Goal: Transaction & Acquisition: Purchase product/service

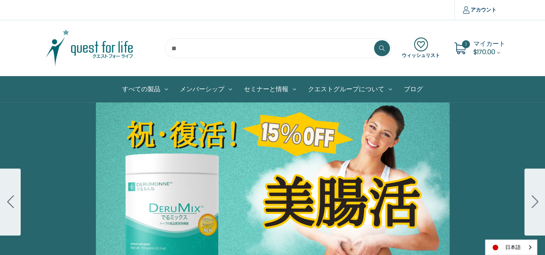
click at [479, 49] on span "$170.00" at bounding box center [485, 51] width 22 height 9
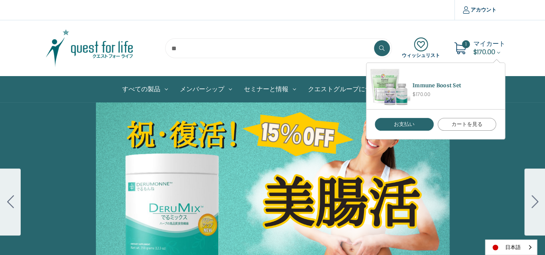
click at [485, 125] on link "カートを見る" at bounding box center [467, 124] width 59 height 13
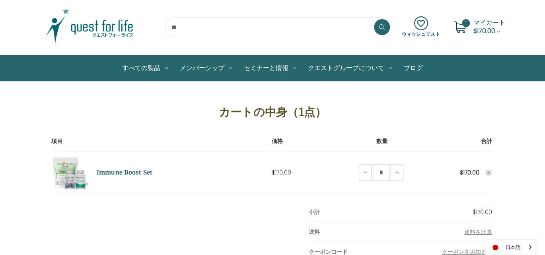
scroll to position [40, 0]
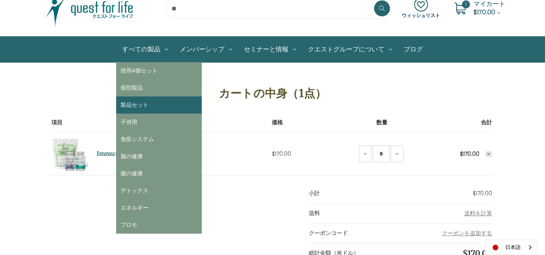
click at [137, 106] on link "製品セット" at bounding box center [159, 104] width 86 height 17
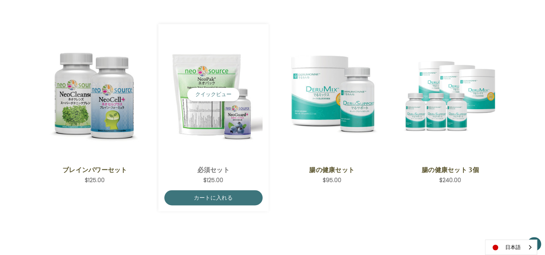
scroll to position [358, 0]
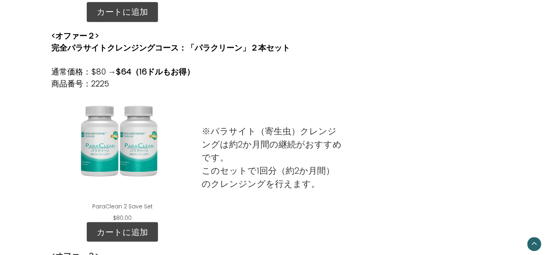
scroll to position [478, 0]
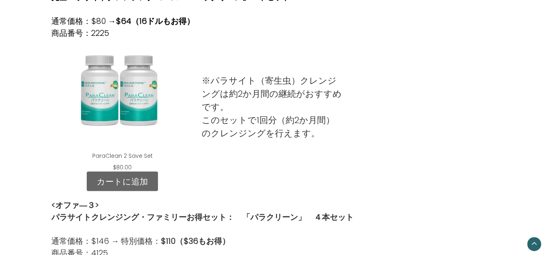
click at [125, 180] on link "カートに追加" at bounding box center [122, 181] width 71 height 20
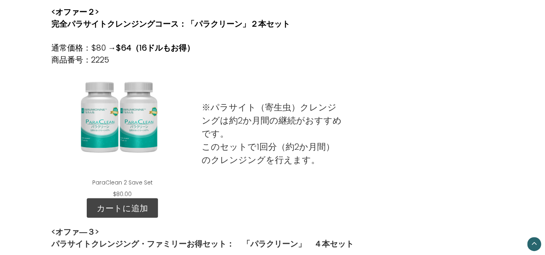
scroll to position [478, 0]
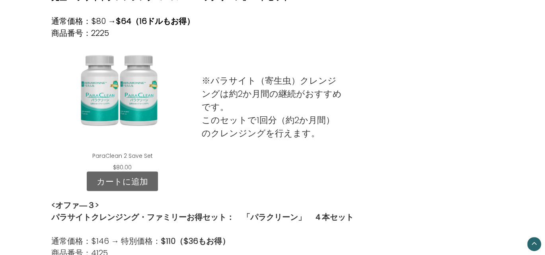
click at [141, 180] on link "カートに追加" at bounding box center [122, 181] width 71 height 20
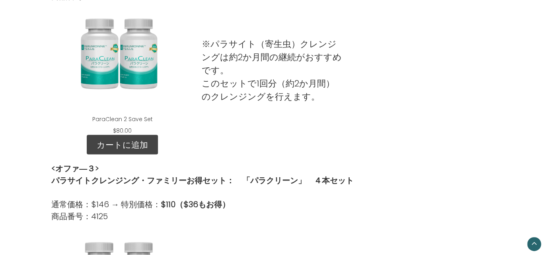
scroll to position [478, 0]
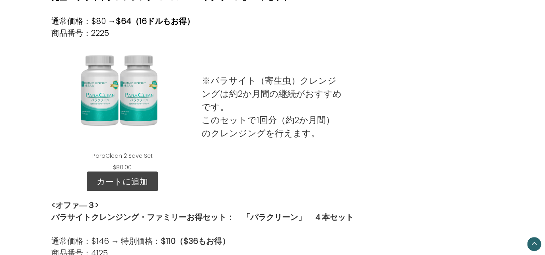
click at [137, 104] on div "ParaClean 2 Save Set" at bounding box center [122, 95] width 129 height 100
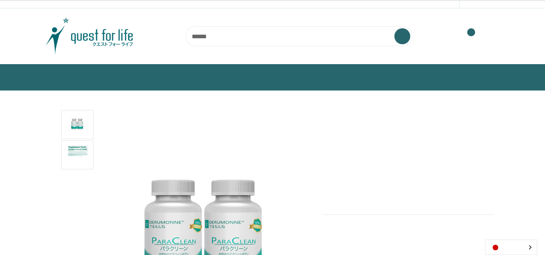
scroll to position [119, 0]
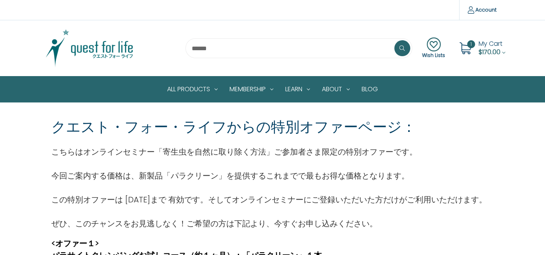
click at [486, 45] on span "My Cart" at bounding box center [491, 43] width 24 height 9
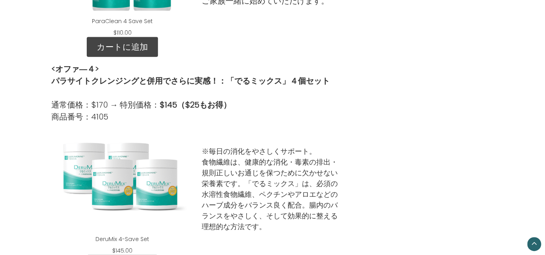
scroll to position [916, 0]
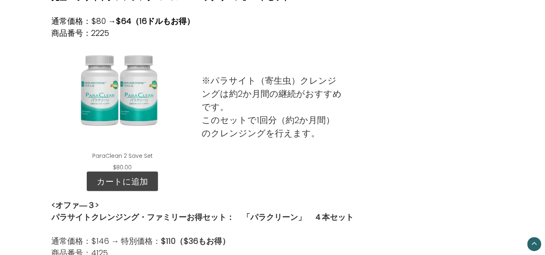
scroll to position [518, 0]
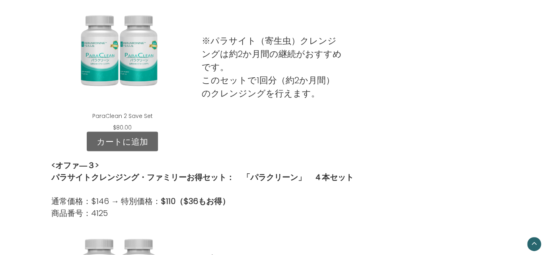
click at [134, 143] on link "カートに追加" at bounding box center [122, 141] width 71 height 20
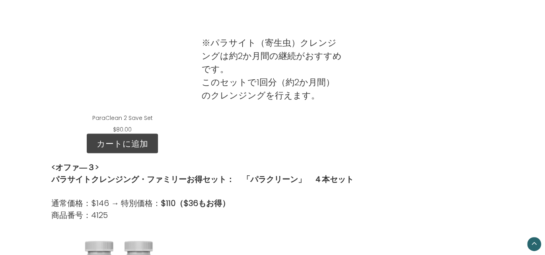
scroll to position [438, 0]
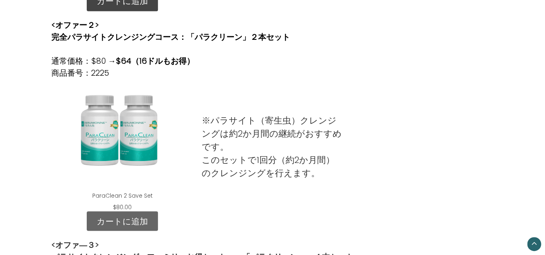
click at [134, 222] on link "カートに追加" at bounding box center [122, 221] width 71 height 20
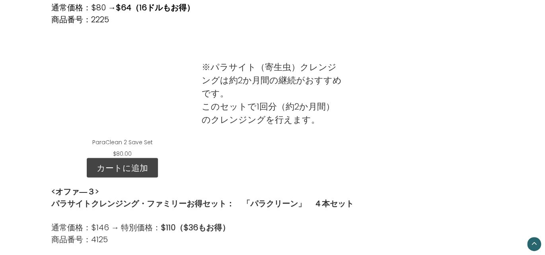
scroll to position [478, 0]
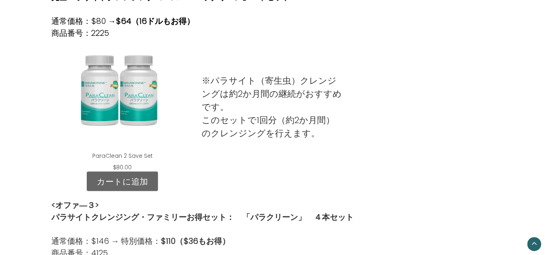
click at [128, 183] on link "カートに追加" at bounding box center [122, 181] width 71 height 20
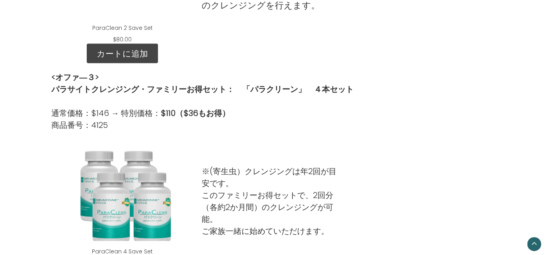
scroll to position [557, 0]
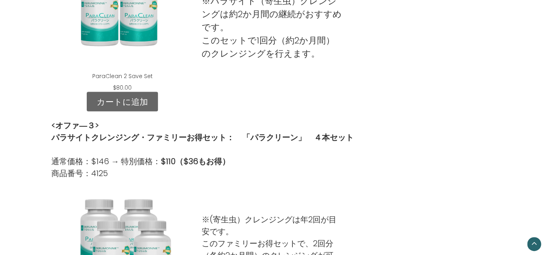
click at [133, 101] on link "カートに追加" at bounding box center [122, 102] width 71 height 20
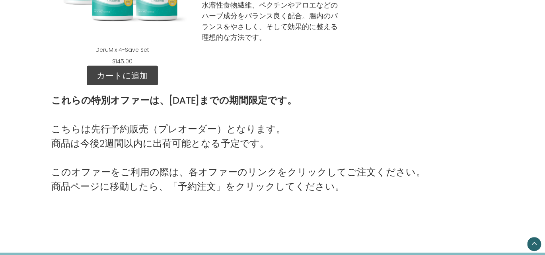
scroll to position [1115, 0]
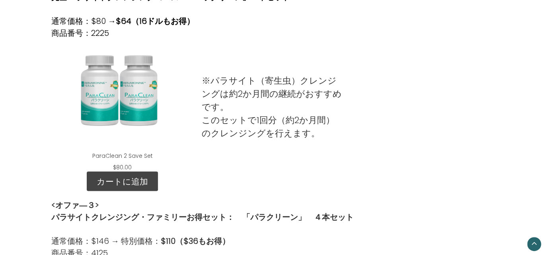
scroll to position [518, 0]
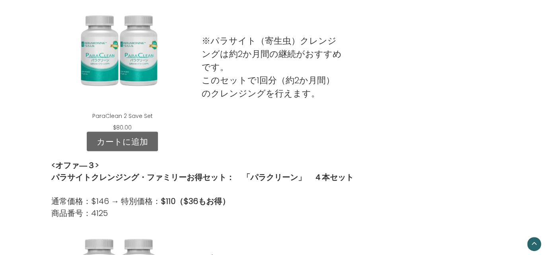
click at [137, 141] on link "カートに追加" at bounding box center [122, 141] width 71 height 20
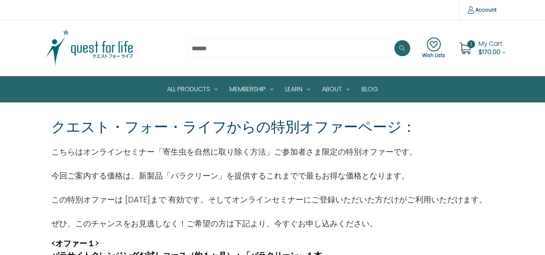
click at [483, 49] on span "$170.00" at bounding box center [490, 51] width 22 height 9
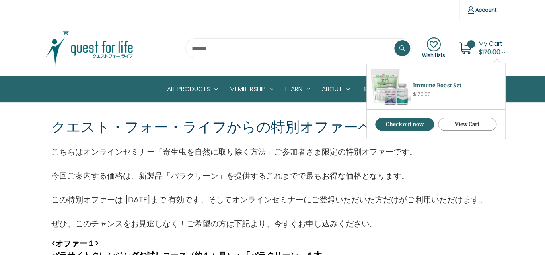
click at [466, 126] on link "View Cart" at bounding box center [467, 124] width 59 height 13
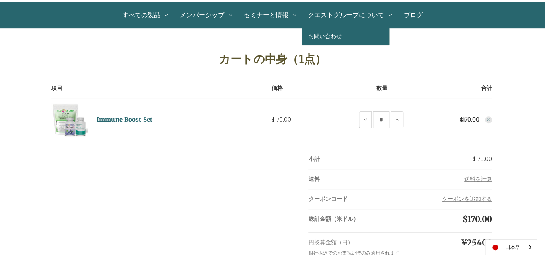
scroll to position [80, 0]
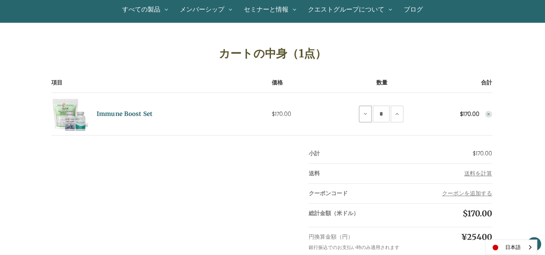
click at [364, 114] on icon at bounding box center [365, 114] width 6 height 6
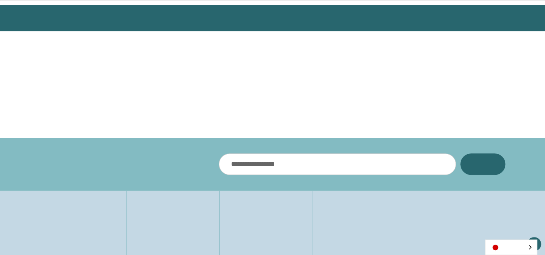
scroll to position [71, 0]
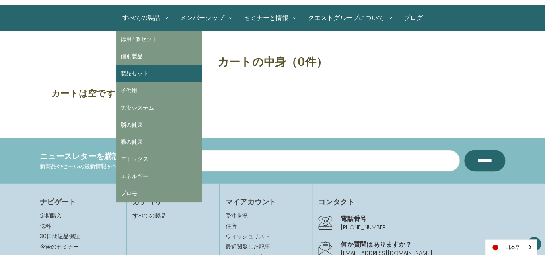
click at [144, 71] on link "製品セット" at bounding box center [159, 73] width 86 height 17
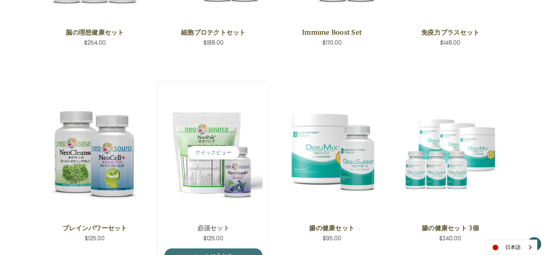
scroll to position [319, 0]
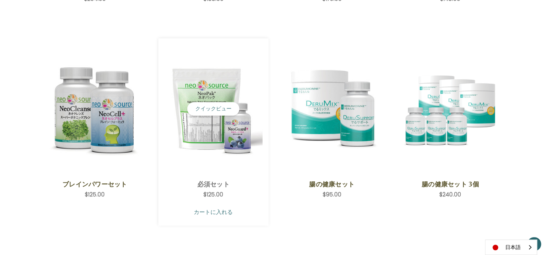
click at [213, 213] on link "カートに入れる" at bounding box center [213, 211] width 98 height 15
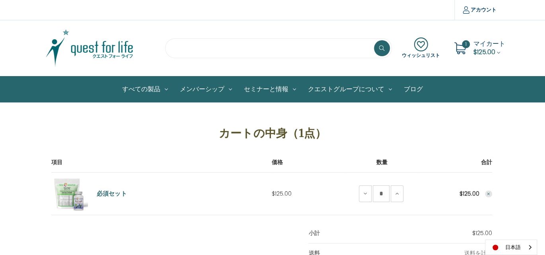
click at [186, 49] on input "search" at bounding box center [278, 48] width 227 height 20
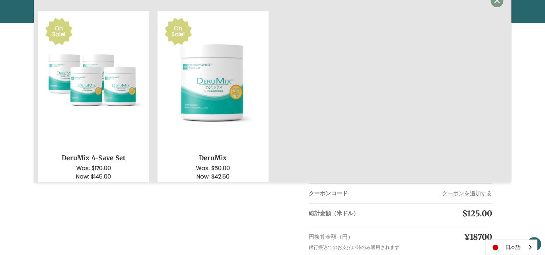
type input "******"
click at [495, 2] on span "×" at bounding box center [498, 1] width 8 height 18
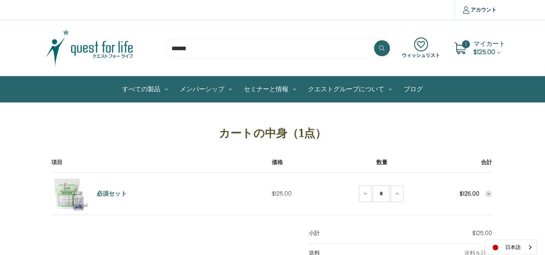
click at [422, 45] on icon at bounding box center [421, 44] width 38 height 14
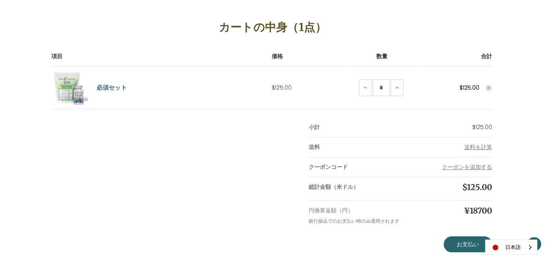
scroll to position [119, 0]
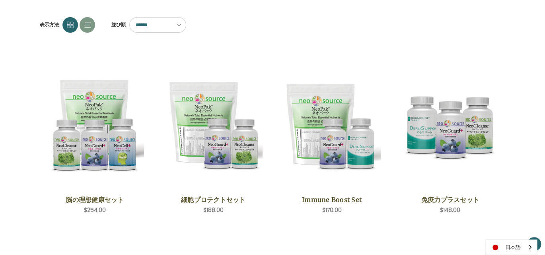
scroll to position [39, 0]
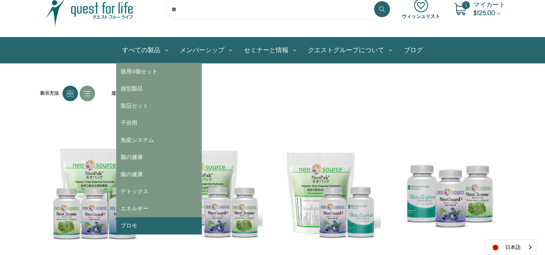
click at [137, 226] on link "プロモ" at bounding box center [159, 225] width 86 height 17
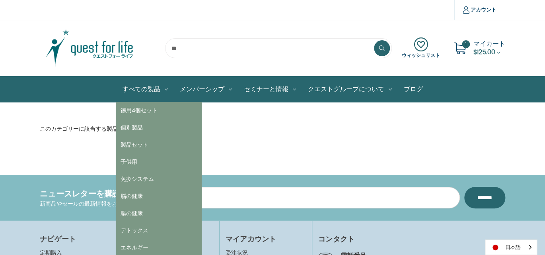
click at [144, 90] on link "すべての製品" at bounding box center [145, 88] width 58 height 25
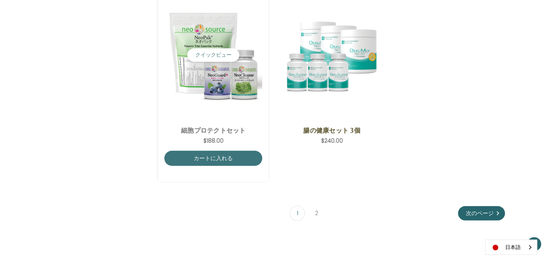
scroll to position [1513, 0]
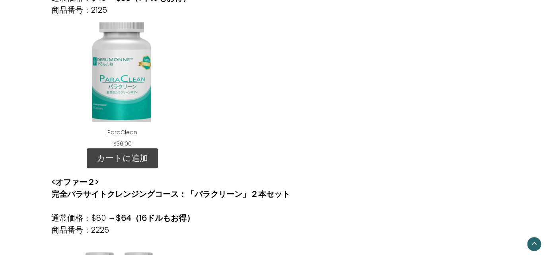
scroll to position [279, 0]
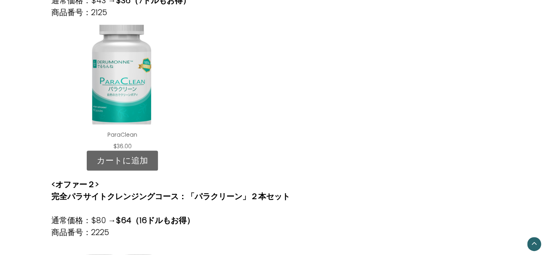
click at [123, 157] on link "カートに追加" at bounding box center [122, 160] width 71 height 20
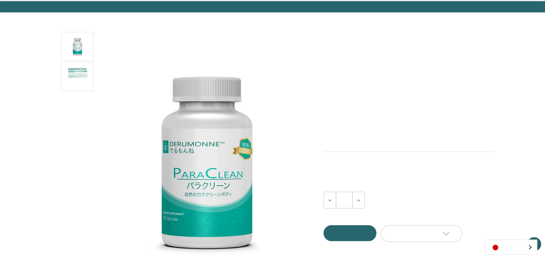
scroll to position [199, 0]
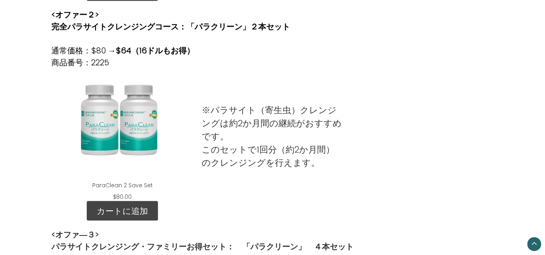
scroll to position [518, 0]
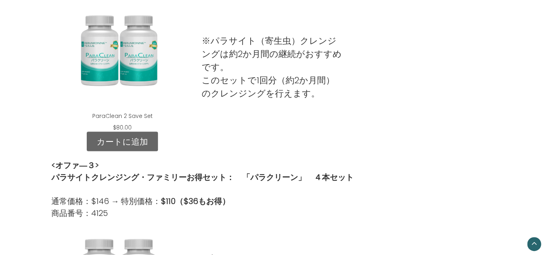
click at [121, 139] on link "カートに追加" at bounding box center [122, 141] width 71 height 20
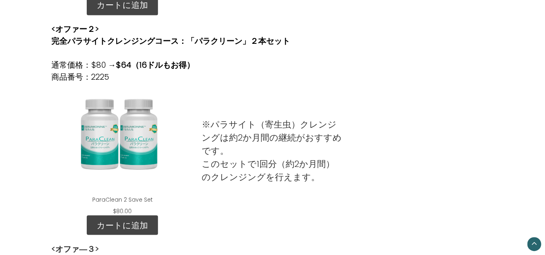
scroll to position [438, 0]
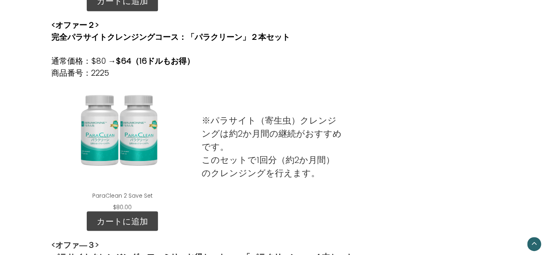
click at [141, 141] on div "ParaClean 2 Save Set" at bounding box center [122, 135] width 129 height 100
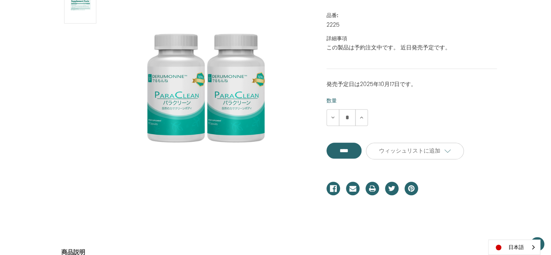
scroll to position [159, 0]
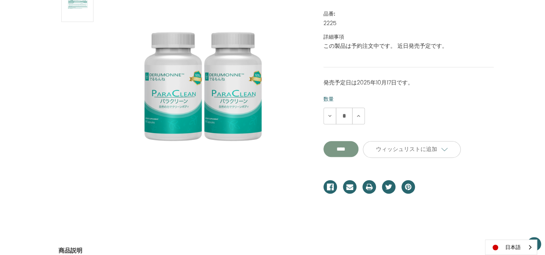
click at [350, 148] on input "****" at bounding box center [341, 149] width 35 height 16
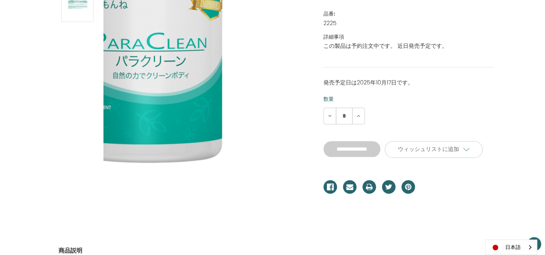
type input "****"
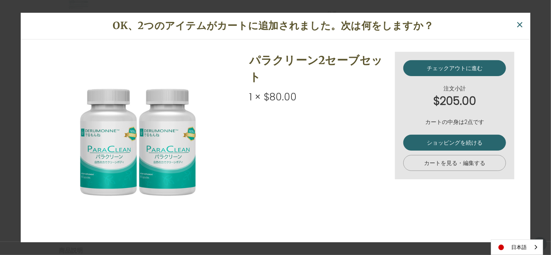
click at [457, 164] on link "カートを見る・編集する" at bounding box center [454, 163] width 103 height 16
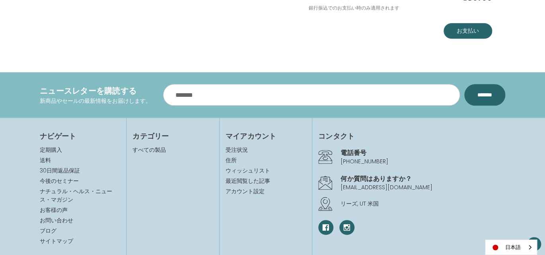
scroll to position [319, 0]
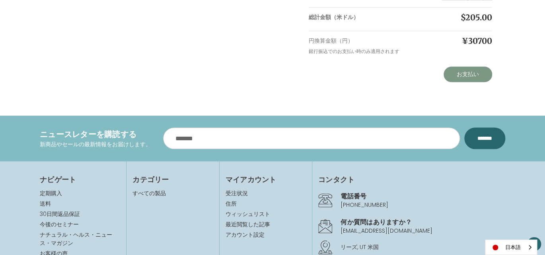
click at [468, 75] on link "お支払い" at bounding box center [468, 74] width 49 height 16
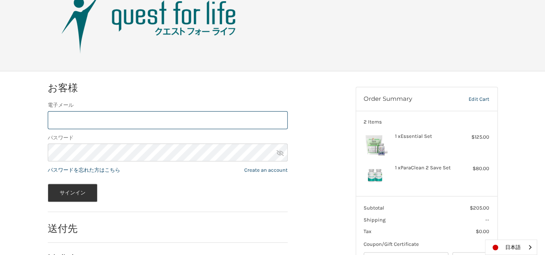
scroll to position [60, 0]
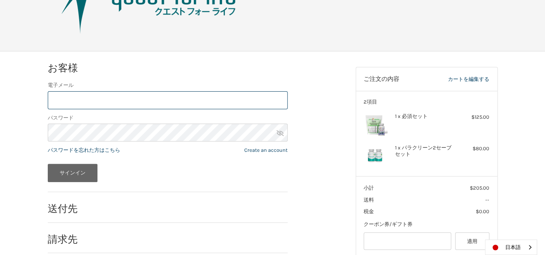
type input "**********"
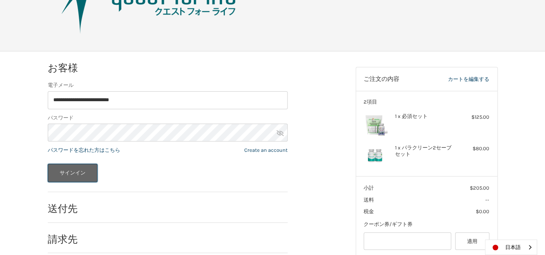
drag, startPoint x: 76, startPoint y: 175, endPoint x: 112, endPoint y: 173, distance: 36.3
click at [76, 175] on button "サインイン" at bounding box center [73, 173] width 50 height 18
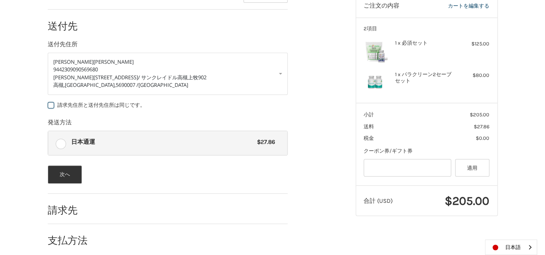
scroll to position [139, 0]
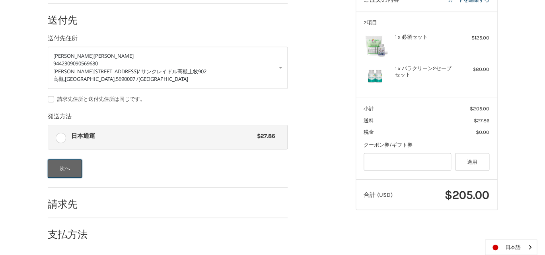
click at [67, 168] on button "次へ" at bounding box center [65, 168] width 35 height 18
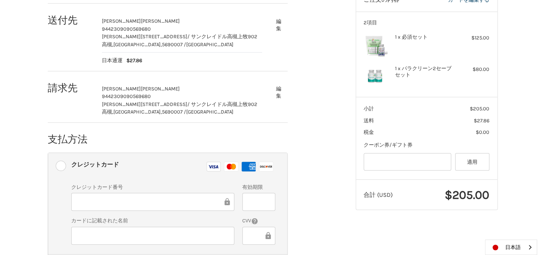
drag, startPoint x: 278, startPoint y: 25, endPoint x: 250, endPoint y: 33, distance: 28.6
click at [278, 25] on button "編集" at bounding box center [279, 25] width 18 height 20
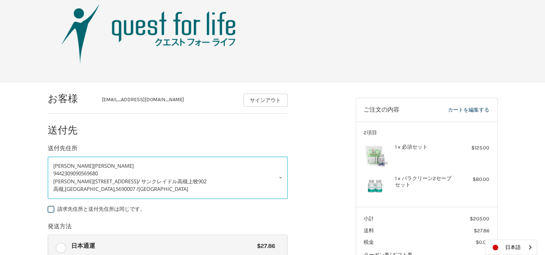
scroll to position [1, 0]
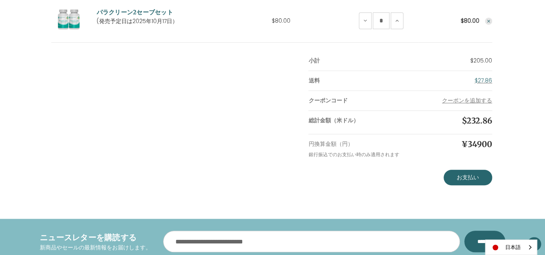
scroll to position [295, 0]
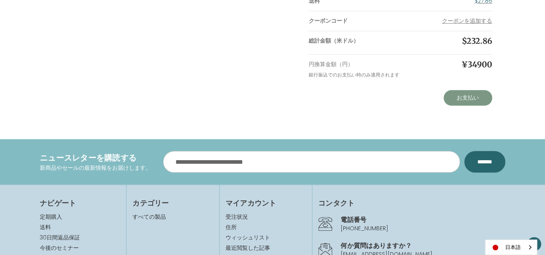
click at [471, 98] on link "お支払い" at bounding box center [468, 98] width 49 height 16
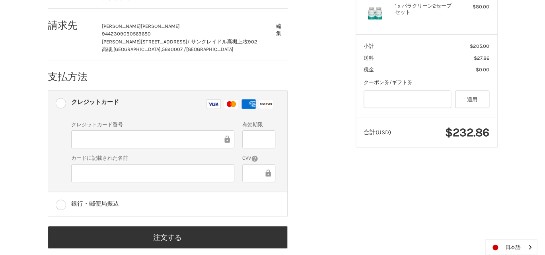
scroll to position [213, 0]
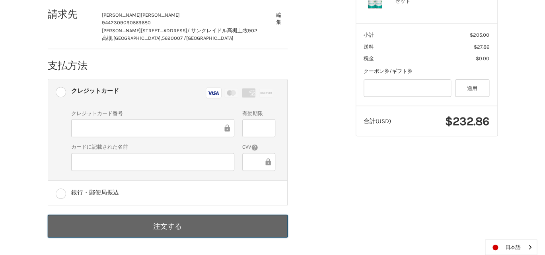
click at [165, 228] on button "注文する" at bounding box center [168, 226] width 240 height 23
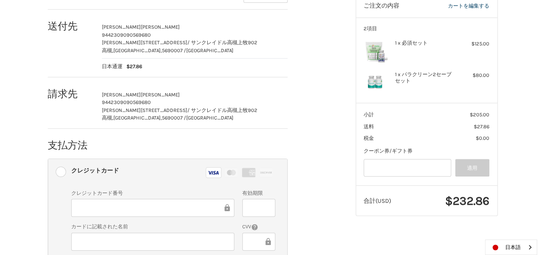
scroll to position [78, 0]
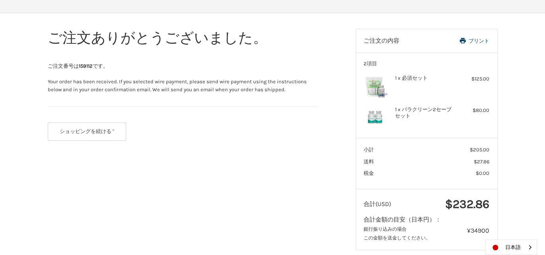
scroll to position [108, 0]
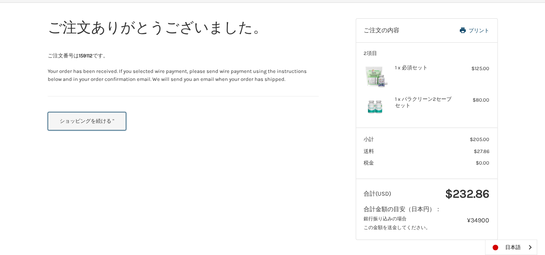
click at [81, 123] on button "ショッピングを続ける "" at bounding box center [87, 121] width 79 height 18
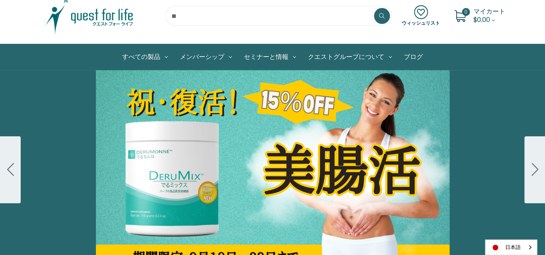
scroll to position [80, 0]
